Goal: Check status

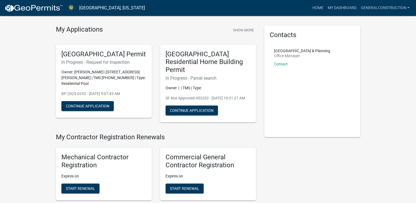
scroll to position [22, 0]
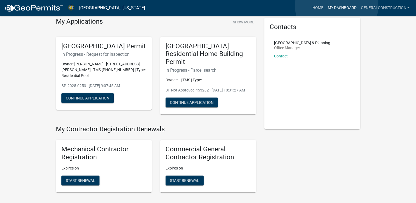
click at [337, 6] on link "My Dashboard" at bounding box center [341, 8] width 33 height 10
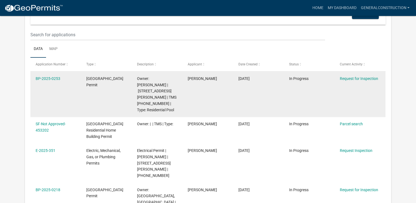
scroll to position [66, 0]
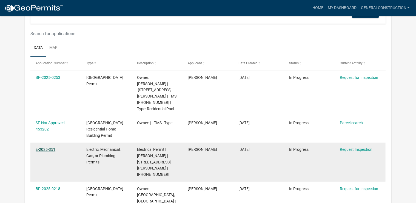
click at [41, 147] on link "E-2025-351" at bounding box center [46, 149] width 20 height 4
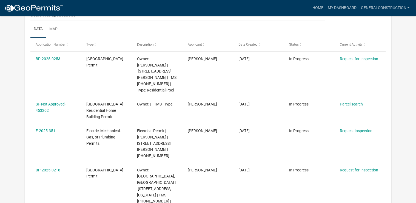
scroll to position [88, 0]
